Goal: Transaction & Acquisition: Purchase product/service

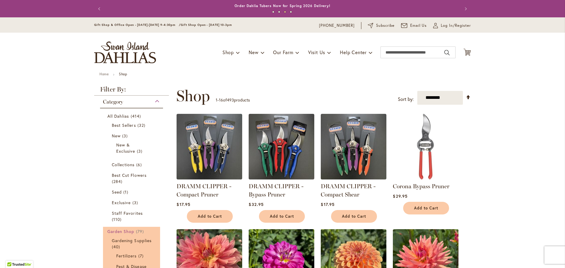
click at [117, 232] on span "Garden Shop" at bounding box center [120, 232] width 27 height 6
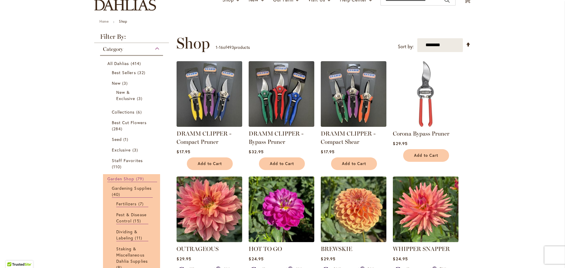
scroll to position [59, 0]
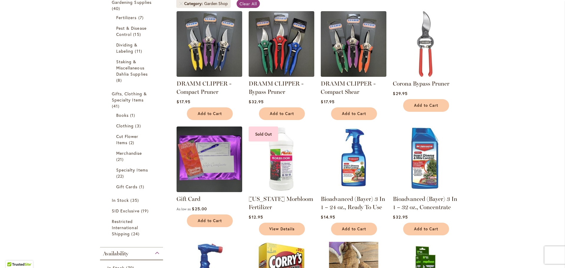
scroll to position [147, 0]
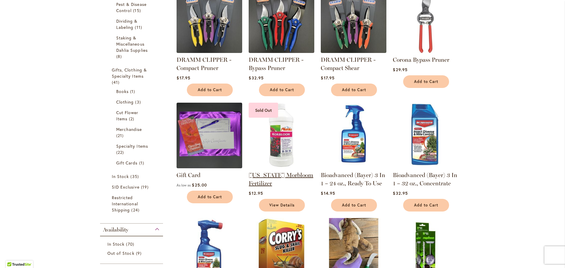
click at [259, 173] on link "[US_STATE] Morbloom Fertilizer" at bounding box center [281, 179] width 64 height 15
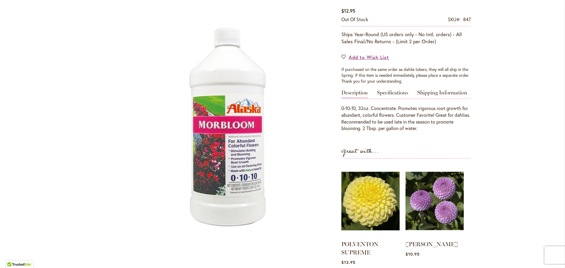
scroll to position [177, 0]
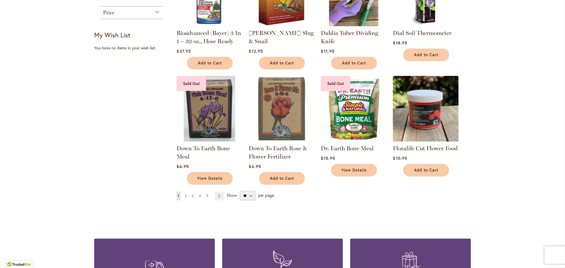
scroll to position [412, 0]
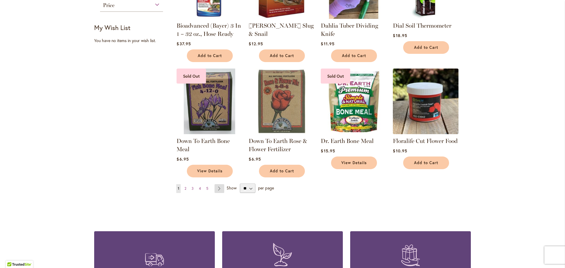
click at [217, 189] on link "Page Next" at bounding box center [219, 188] width 10 height 9
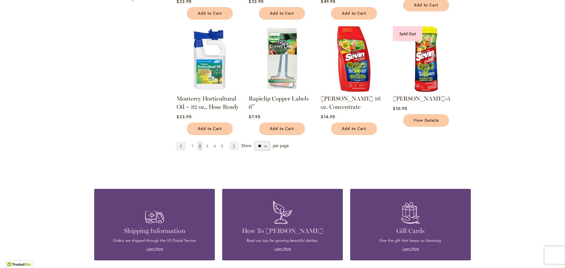
scroll to position [471, 0]
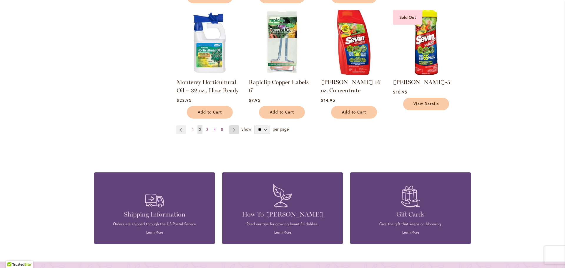
click at [234, 125] on link "Page Next" at bounding box center [234, 129] width 10 height 9
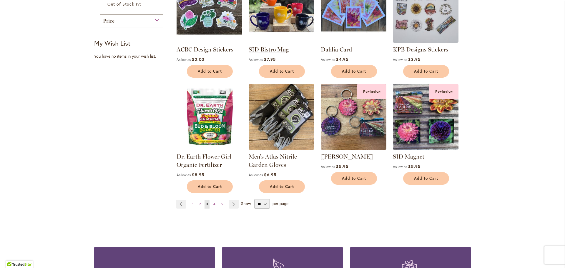
scroll to position [412, 0]
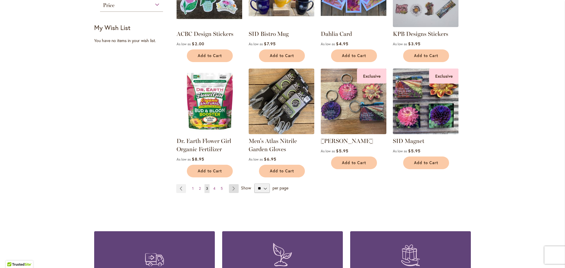
click at [230, 187] on link "Page Next" at bounding box center [234, 188] width 10 height 9
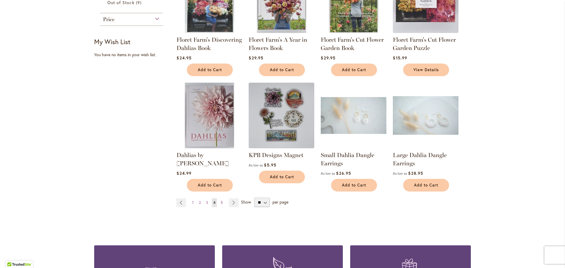
scroll to position [412, 0]
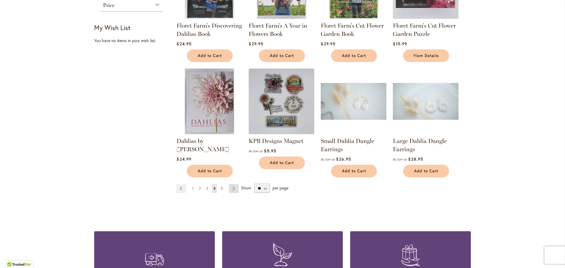
click at [234, 184] on link "Page Next" at bounding box center [234, 188] width 10 height 9
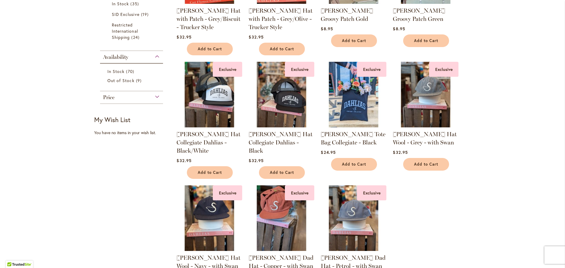
scroll to position [324, 0]
